Goal: Use online tool/utility: Utilize a website feature to perform a specific function

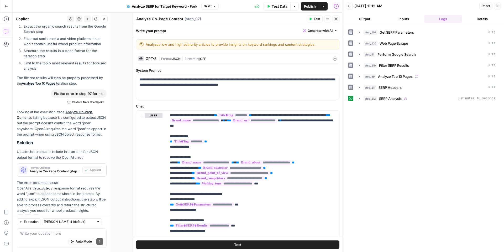
scroll to position [1768, 0]
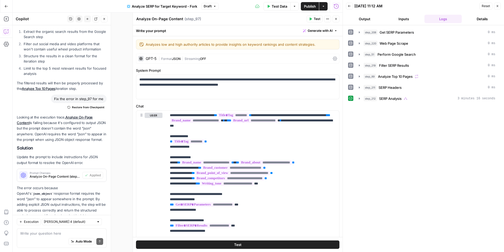
click at [334, 18] on icon "button" at bounding box center [335, 18] width 3 height 3
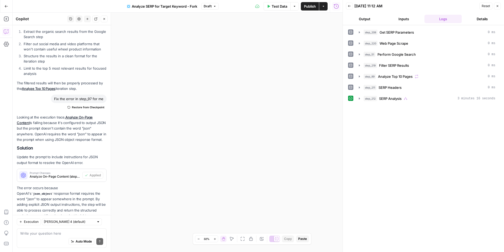
click at [499, 7] on icon "button" at bounding box center [497, 5] width 3 height 3
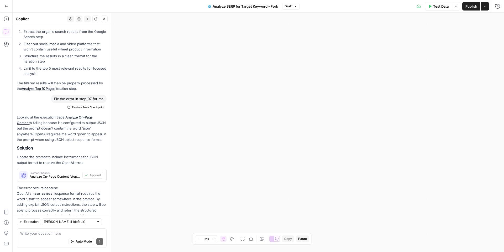
click at [431, 6] on icon "button" at bounding box center [429, 6] width 3 height 3
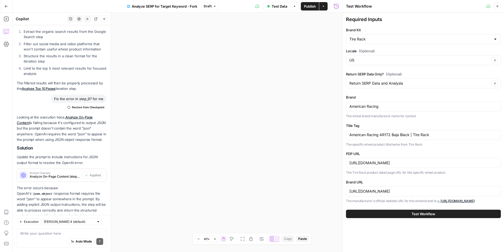
click at [448, 213] on button "Test Workflow" at bounding box center [423, 213] width 155 height 8
